Goal: Check status: Check status

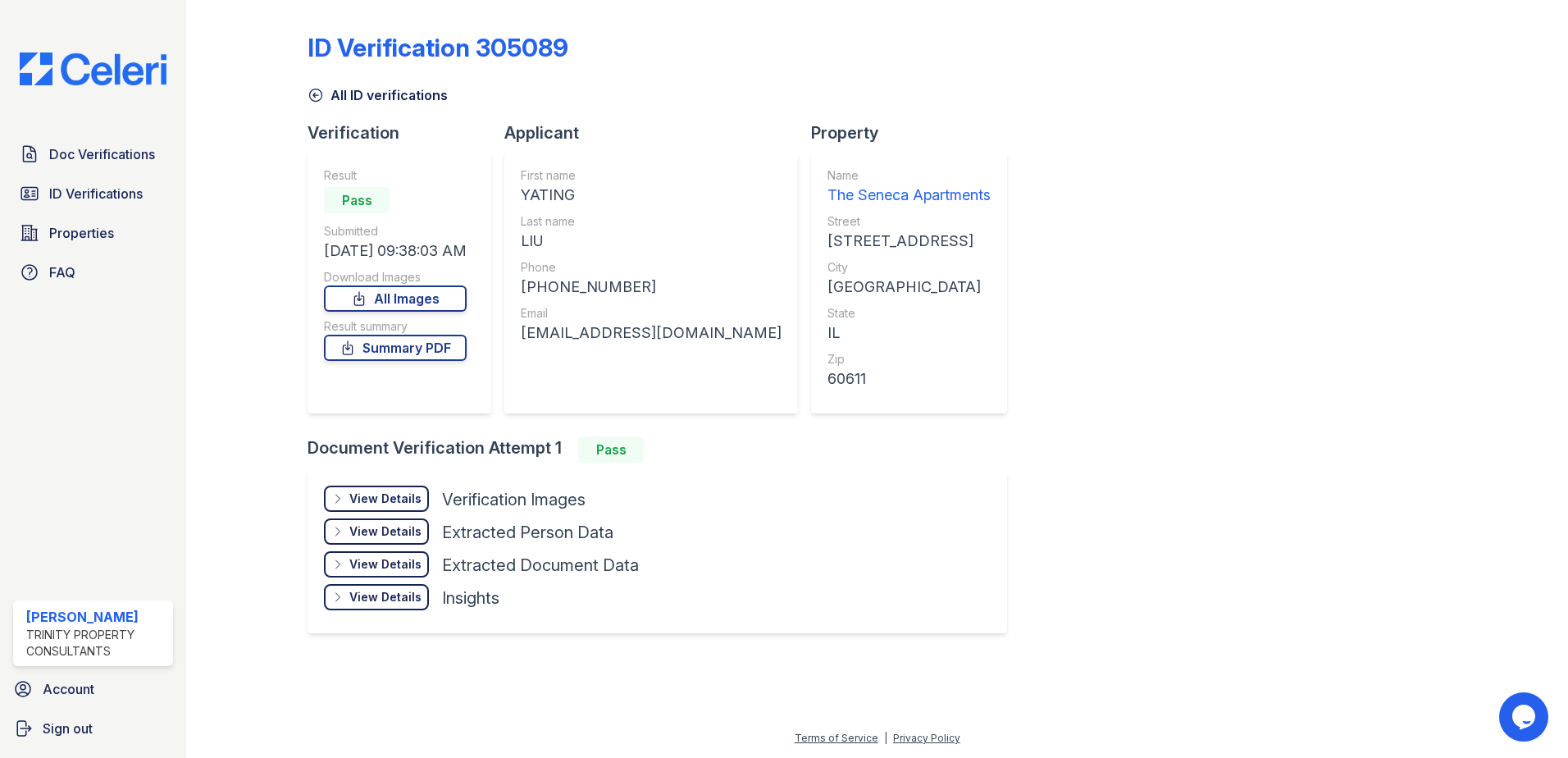
click at [370, 494] on div "View Details" at bounding box center [386, 499] width 73 height 16
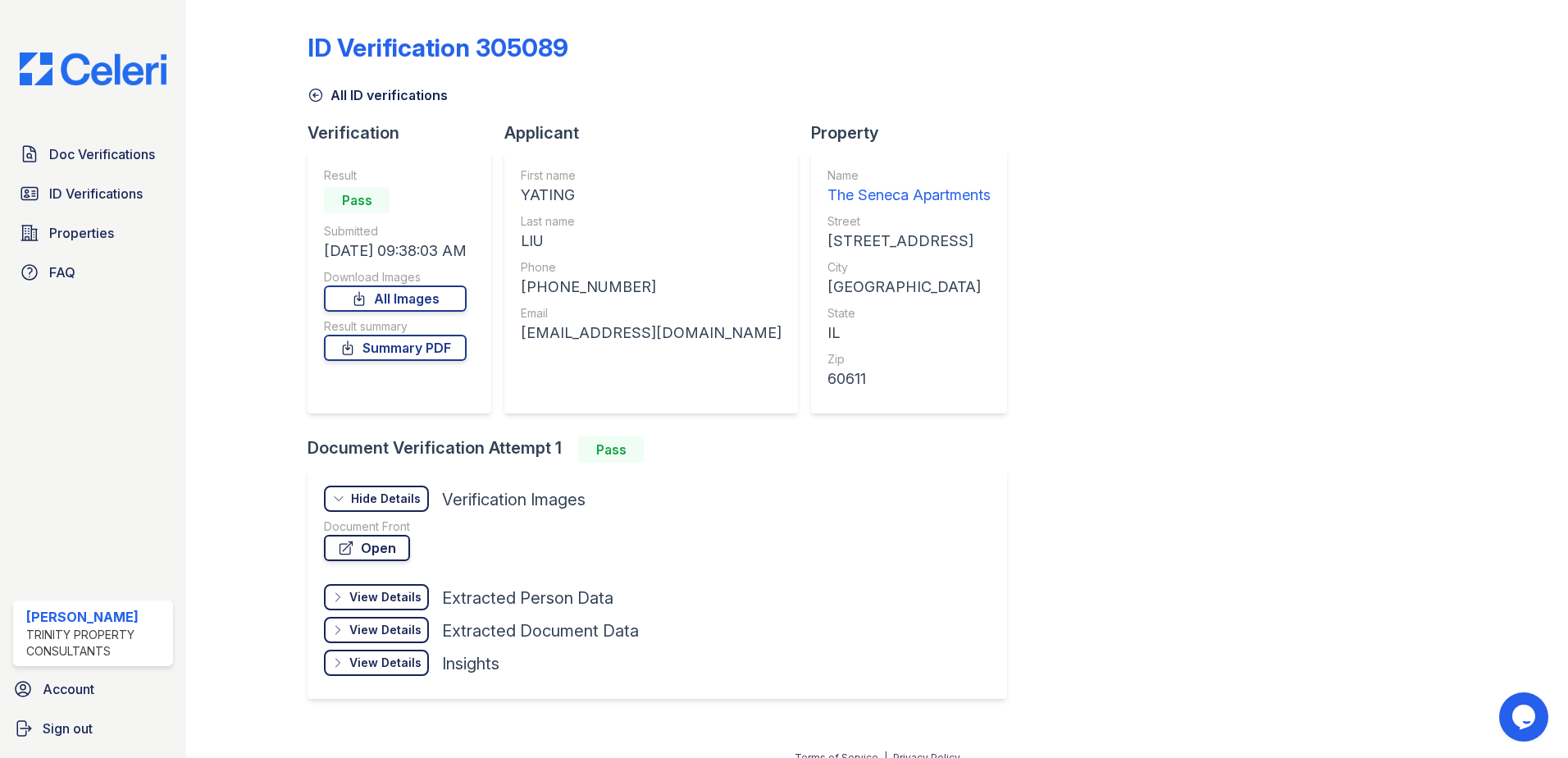
click at [380, 544] on link "Open" at bounding box center [367, 548] width 86 height 26
drag, startPoint x: 672, startPoint y: 337, endPoint x: 528, endPoint y: 341, distance: 144.1
click at [528, 341] on div "liuyt0521@gmail.com" at bounding box center [651, 333] width 261 height 23
copy div "liuyt0521@gmail.com"
drag, startPoint x: 631, startPoint y: 297, endPoint x: 539, endPoint y: 294, distance: 92.0
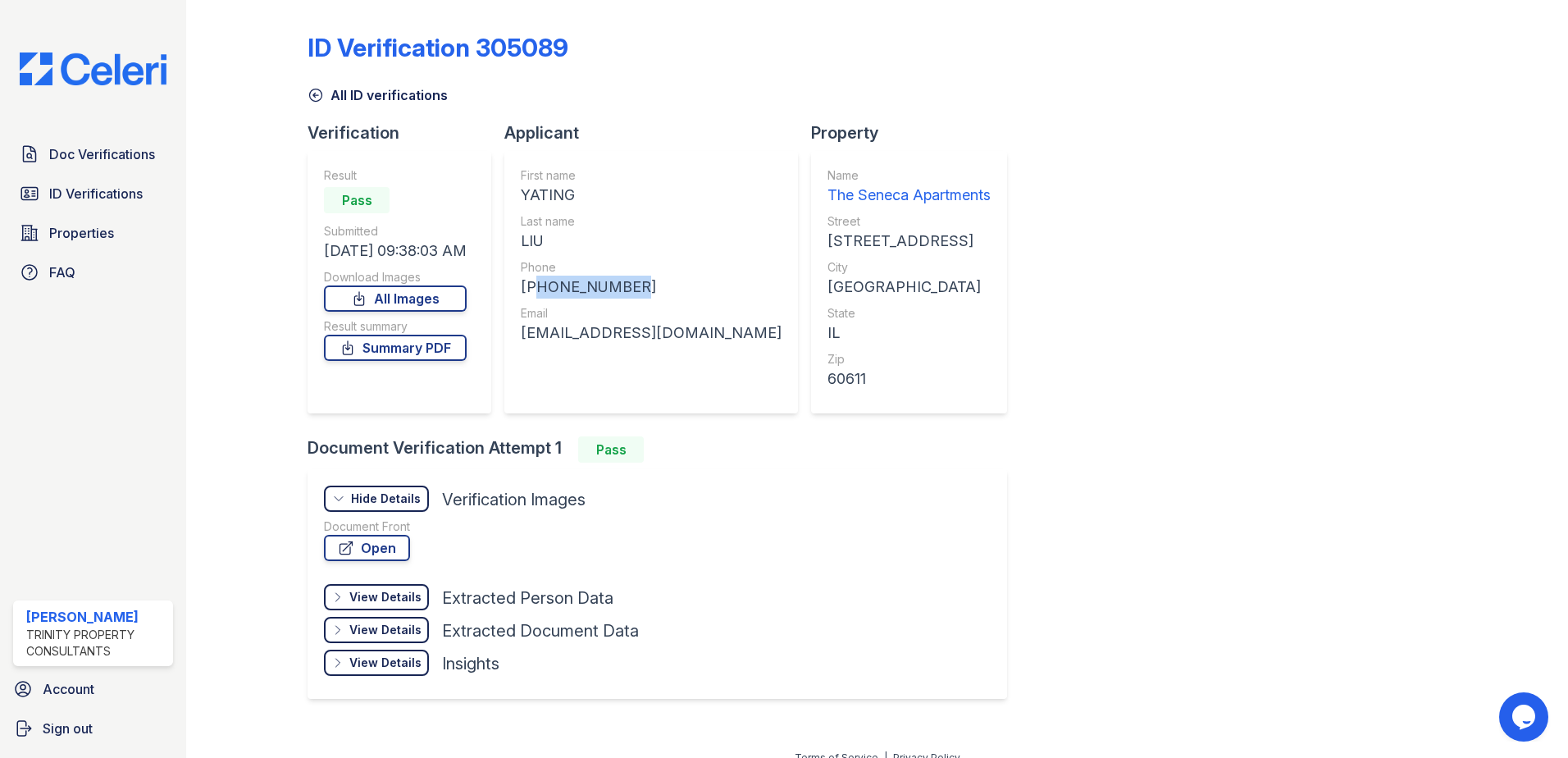
click at [539, 294] on div "+18723698988" at bounding box center [651, 287] width 261 height 23
copy div "18723698988"
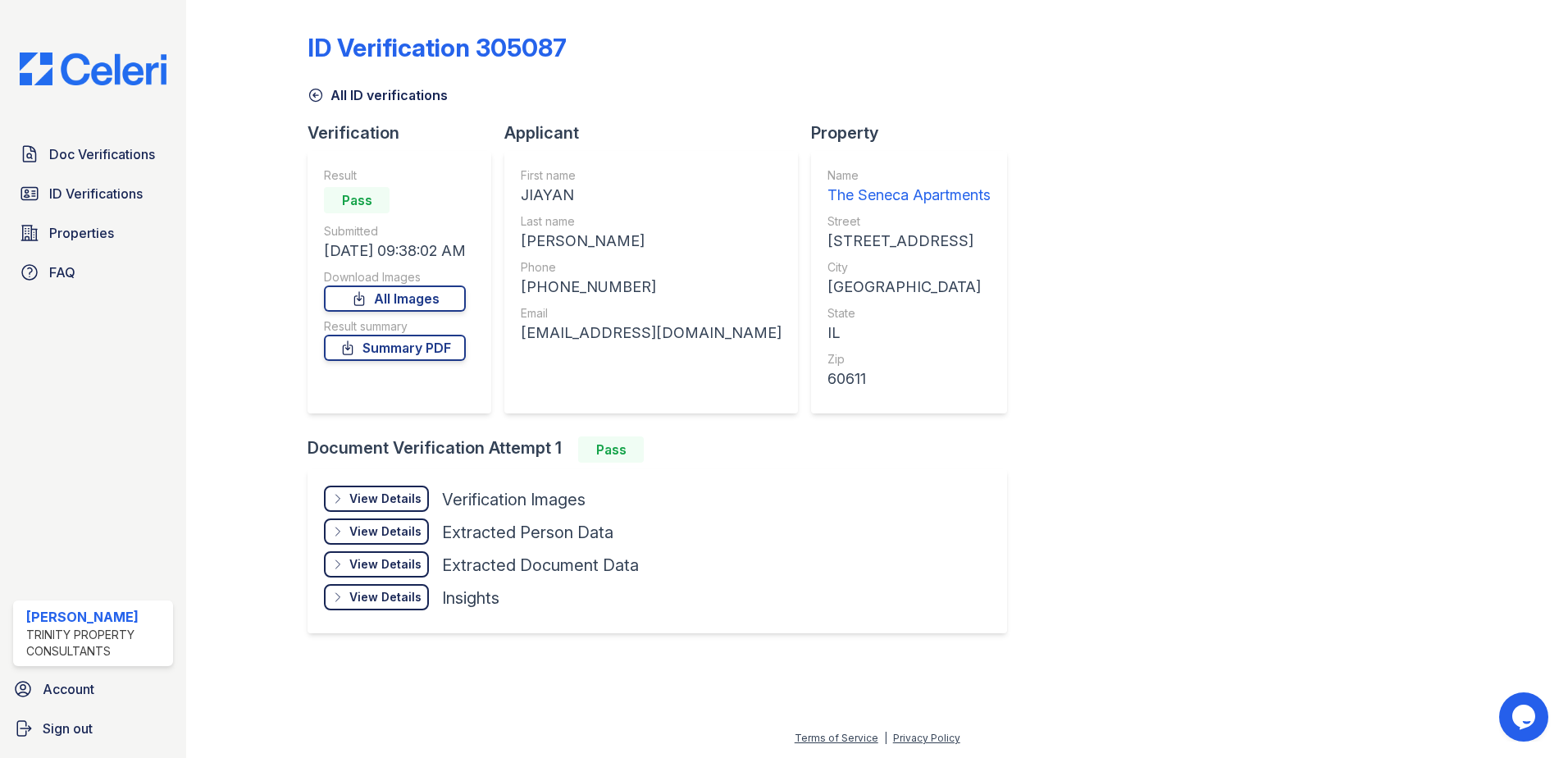
click at [415, 498] on div "View Details" at bounding box center [386, 499] width 73 height 16
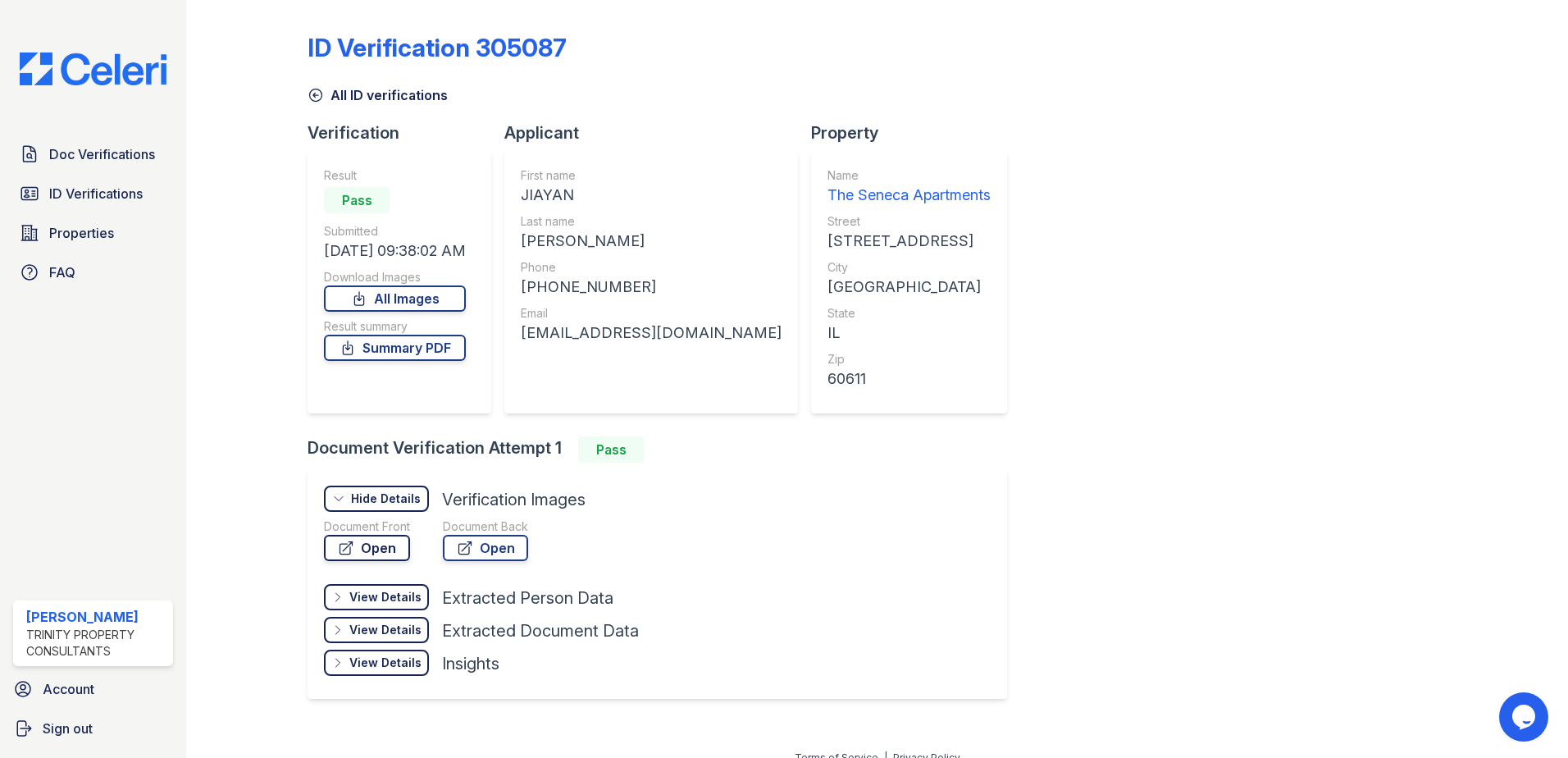
click at [372, 550] on link "Open" at bounding box center [367, 548] width 86 height 26
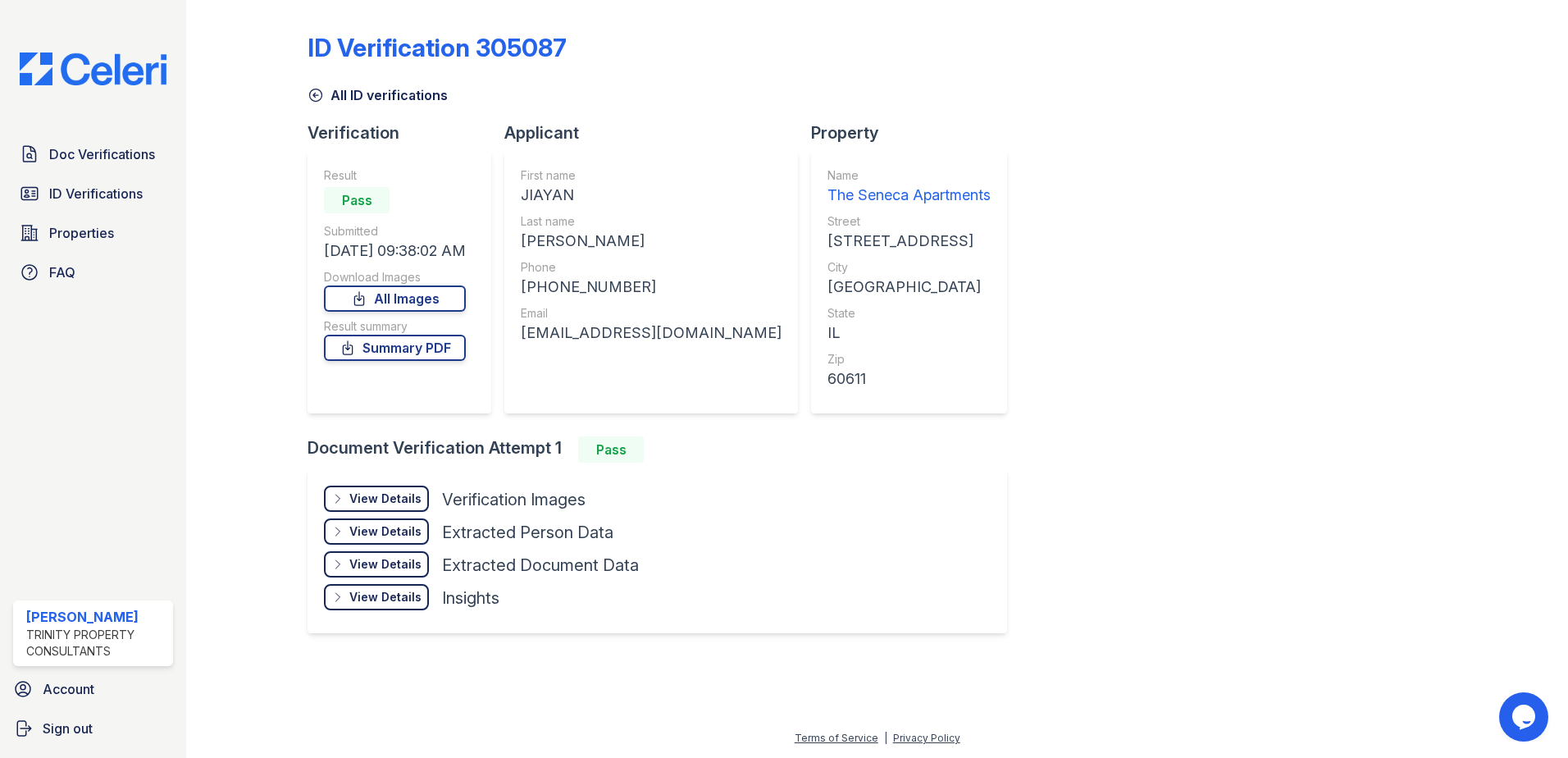
click at [394, 496] on div "View Details" at bounding box center [386, 499] width 73 height 16
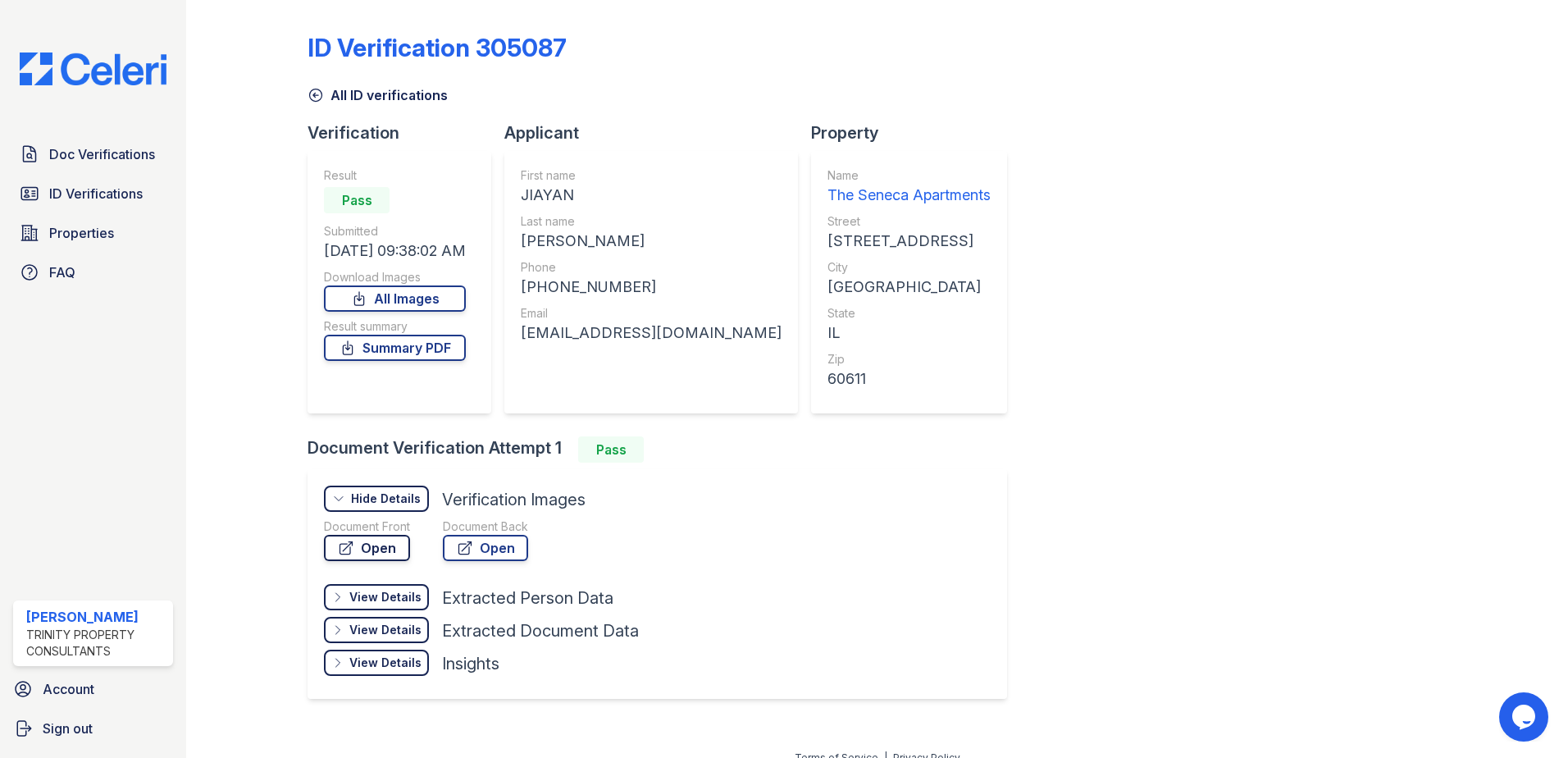
click at [384, 545] on link "Open" at bounding box center [367, 548] width 86 height 26
